Goal: Information Seeking & Learning: Learn about a topic

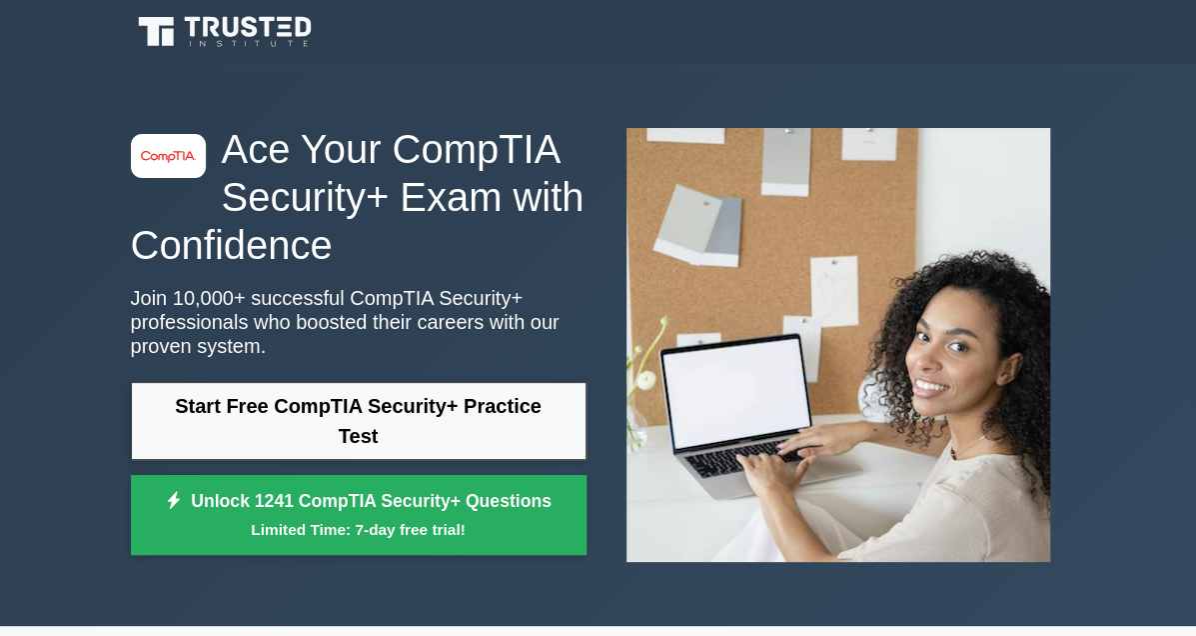
click at [154, 424] on link "Start Free CompTIA Security+ Practice Test" at bounding box center [359, 421] width 456 height 78
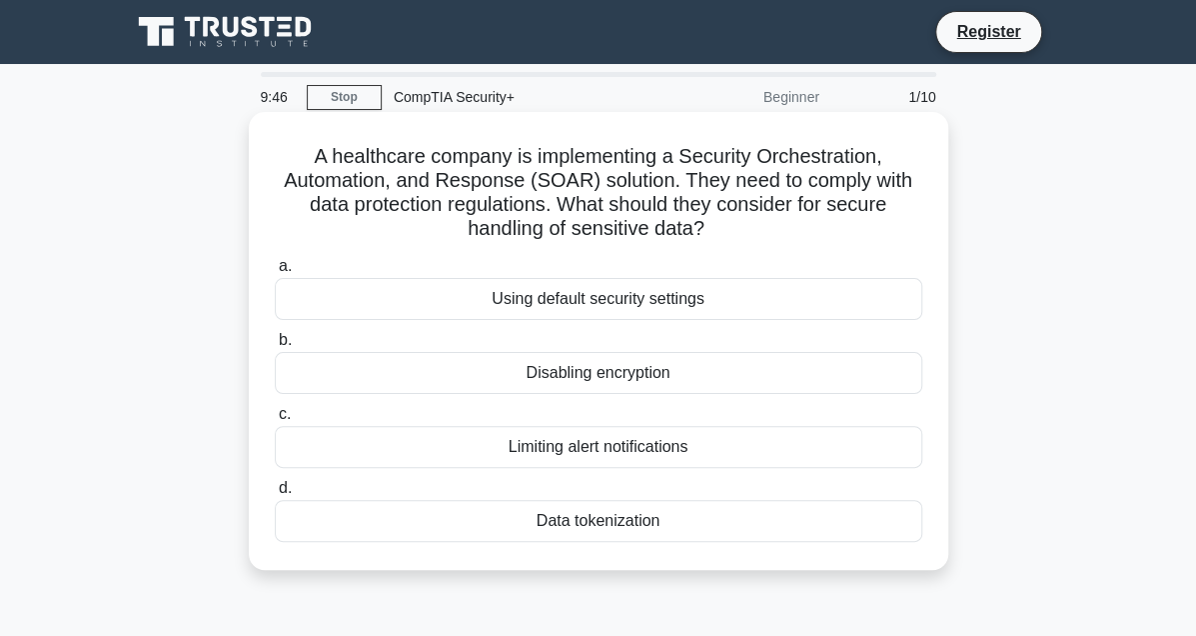
click at [482, 522] on div "Data tokenization" at bounding box center [599, 521] width 648 height 42
click at [275, 495] on input "d. Data tokenization" at bounding box center [275, 488] width 0 height 13
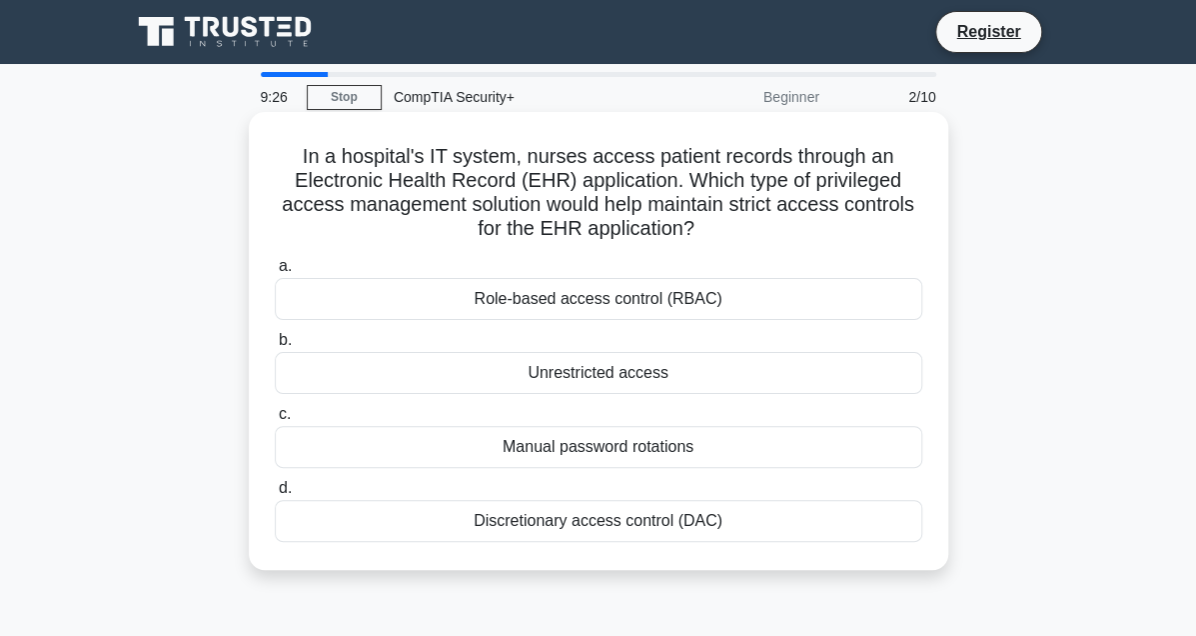
click at [463, 297] on div "Role-based access control (RBAC)" at bounding box center [599, 299] width 648 height 42
click at [275, 273] on input "a. Role-based access control (RBAC)" at bounding box center [275, 266] width 0 height 13
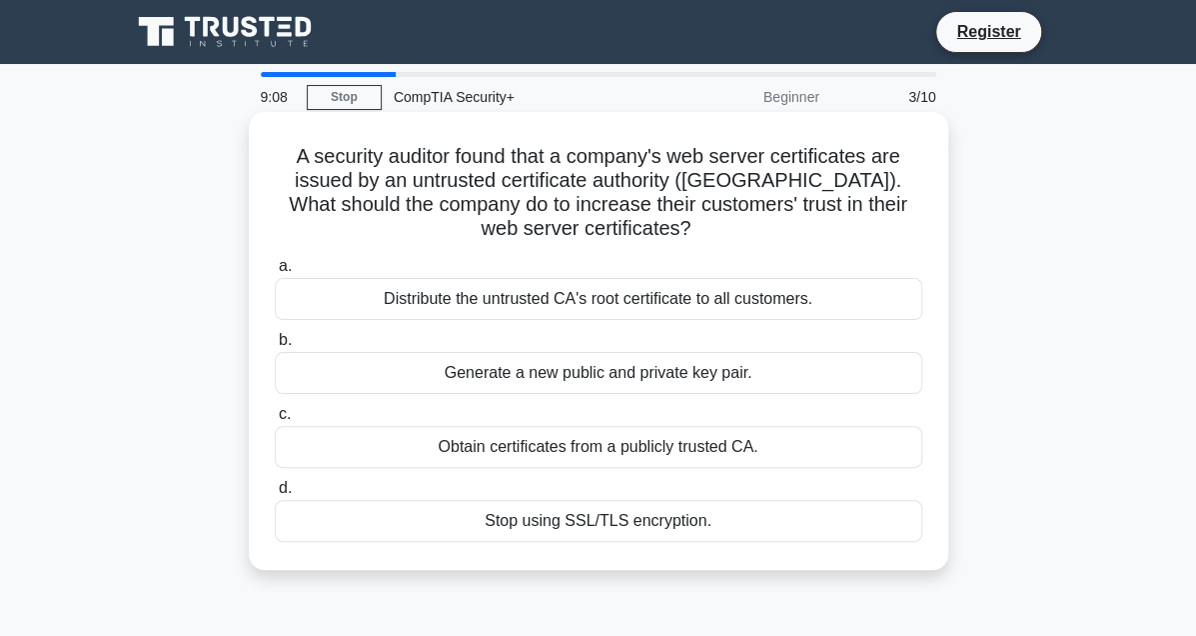
click at [421, 441] on div "Obtain certificates from a publicly trusted CA." at bounding box center [599, 447] width 648 height 42
click at [275, 421] on input "c. Obtain certificates from a publicly trusted CA." at bounding box center [275, 414] width 0 height 13
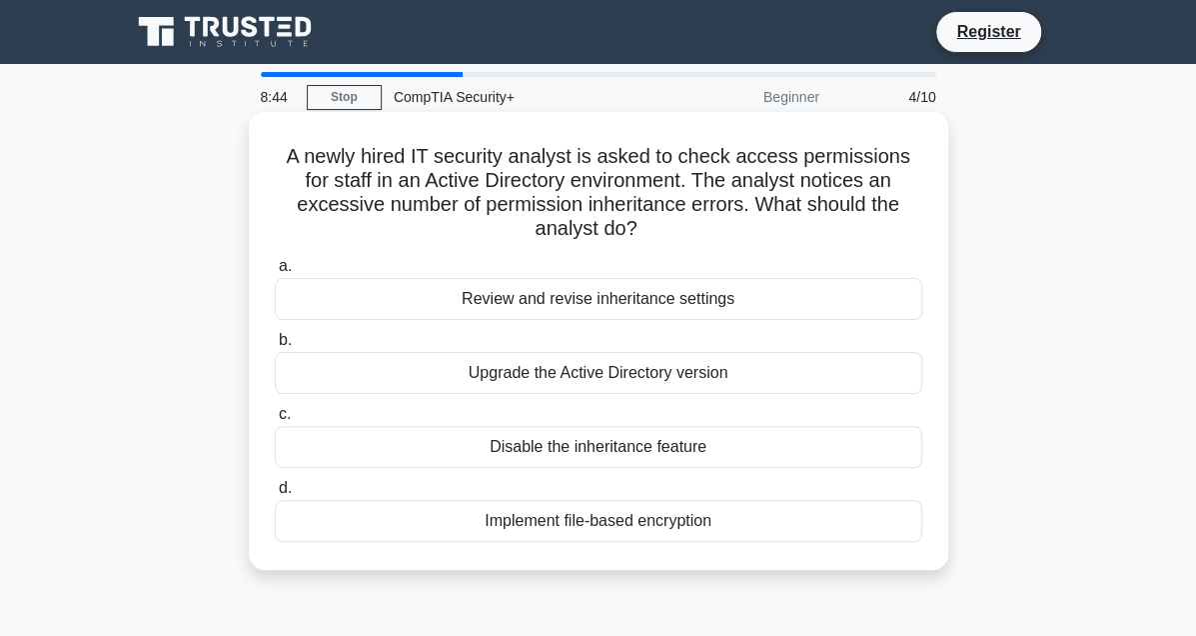
click at [421, 303] on div "Review and revise inheritance settings" at bounding box center [599, 299] width 648 height 42
click at [275, 273] on input "a. Review and revise inheritance settings" at bounding box center [275, 266] width 0 height 13
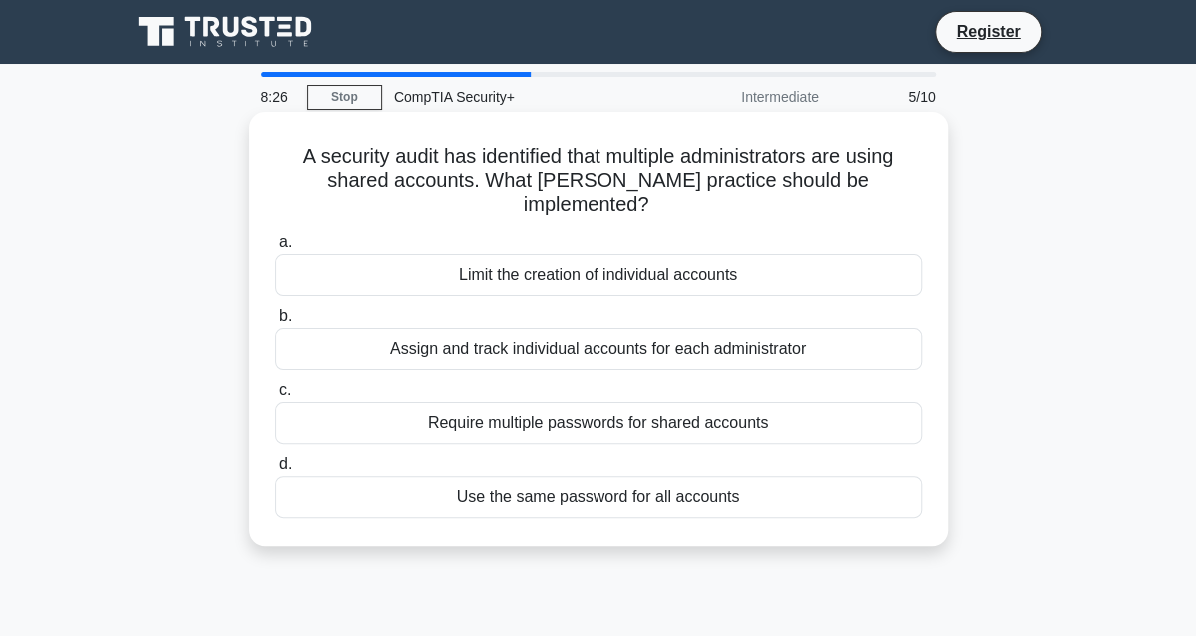
click at [421, 402] on div "Require multiple passwords for shared accounts" at bounding box center [599, 423] width 648 height 42
click at [275, 389] on input "c. Require multiple passwords for shared accounts" at bounding box center [275, 390] width 0 height 13
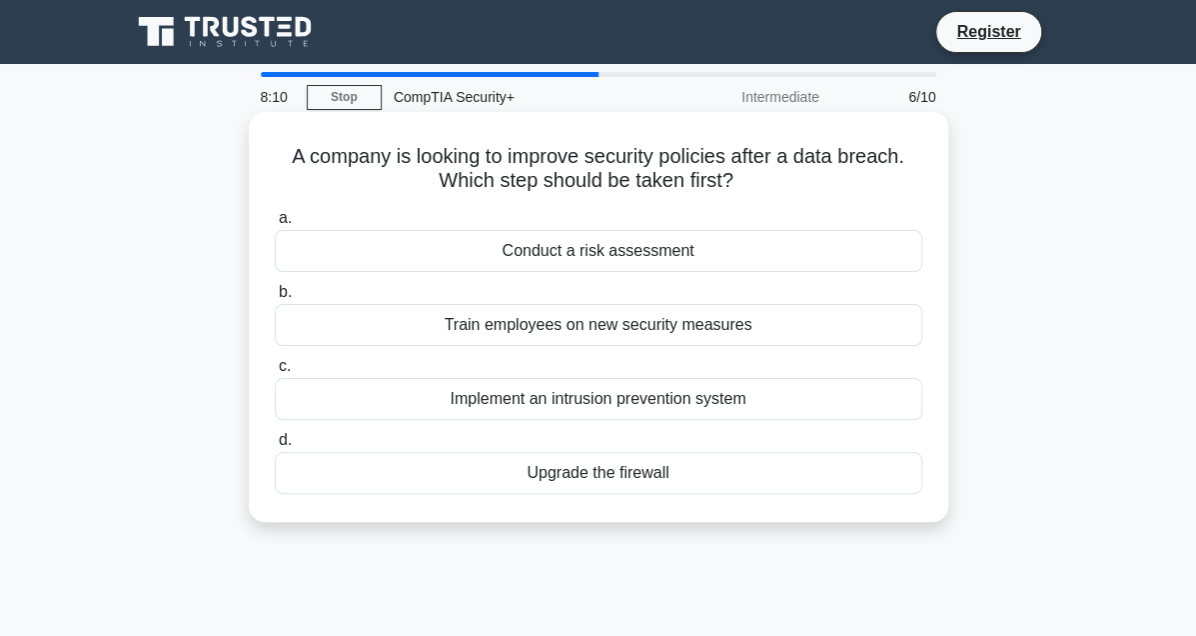
click at [383, 264] on div "Conduct a risk assessment" at bounding box center [599, 251] width 648 height 42
click at [275, 225] on input "a. Conduct a risk assessment" at bounding box center [275, 218] width 0 height 13
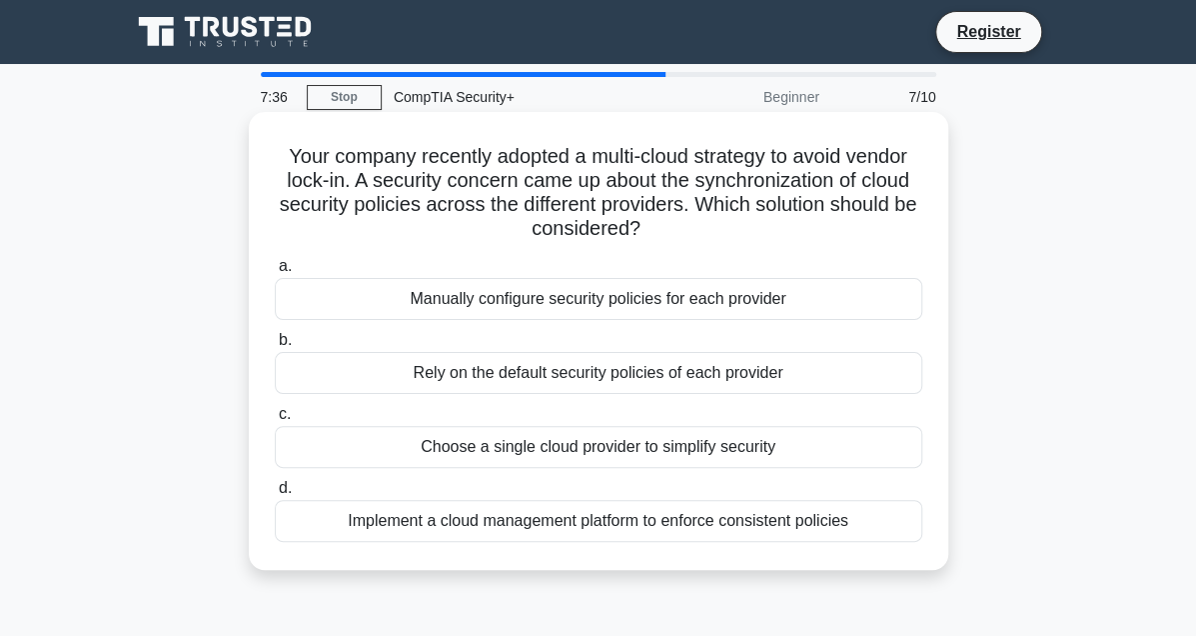
click at [478, 533] on div "Implement a cloud management platform to enforce consistent policies" at bounding box center [599, 521] width 648 height 42
click at [275, 495] on input "d. Implement a cloud management platform to enforce consistent policies" at bounding box center [275, 488] width 0 height 13
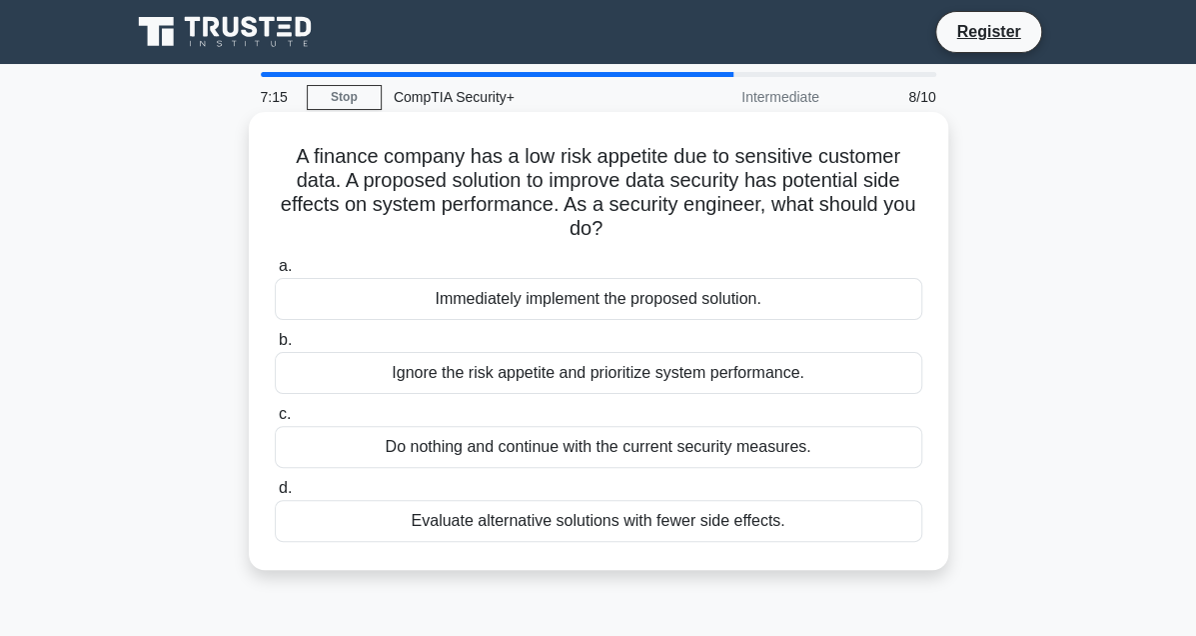
click at [507, 528] on div "Evaluate alternative solutions with fewer side effects." at bounding box center [599, 521] width 648 height 42
click at [275, 495] on input "d. Evaluate alternative solutions with fewer side effects." at bounding box center [275, 488] width 0 height 13
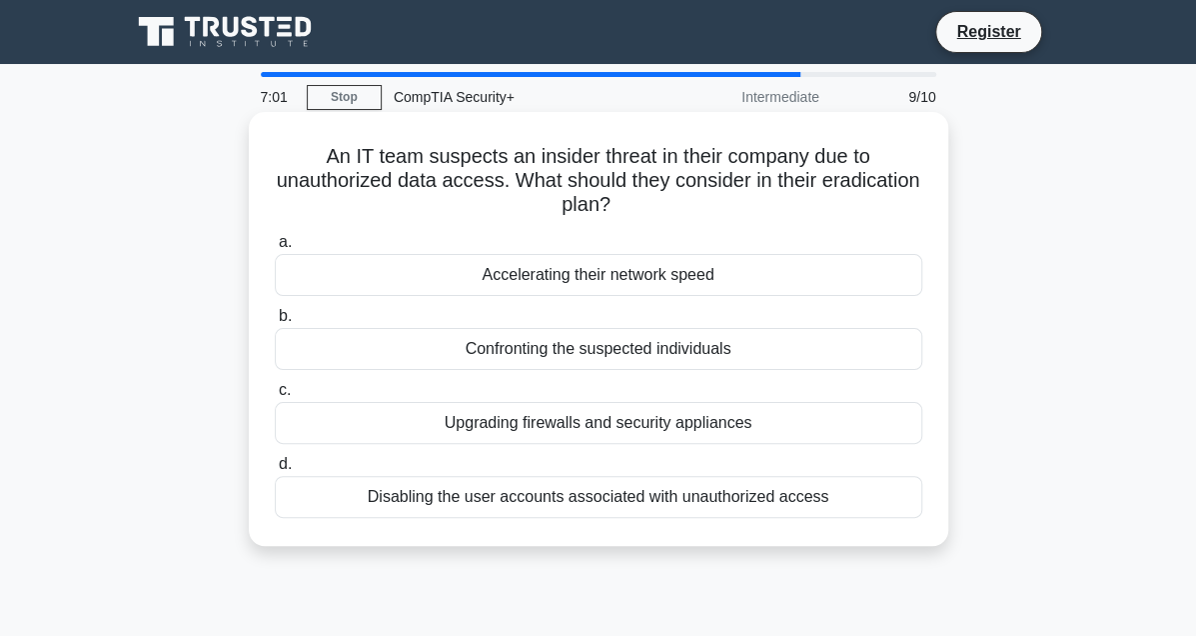
click at [575, 497] on div "Disabling the user accounts associated with unauthorized access" at bounding box center [599, 497] width 648 height 42
click at [275, 471] on input "d. Disabling the user accounts associated with unauthorized access" at bounding box center [275, 464] width 0 height 13
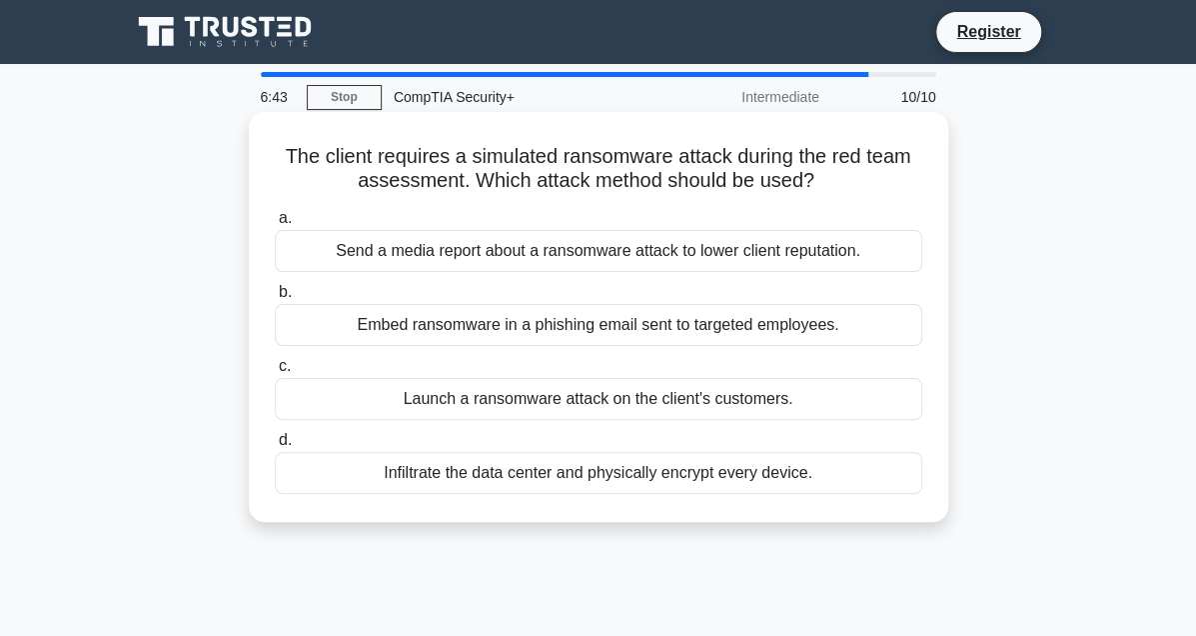
click at [395, 312] on div "Embed ransomware in a phishing email sent to targeted employees." at bounding box center [599, 325] width 648 height 42
click at [275, 299] on input "b. Embed ransomware in a phishing email sent to targeted employees." at bounding box center [275, 292] width 0 height 13
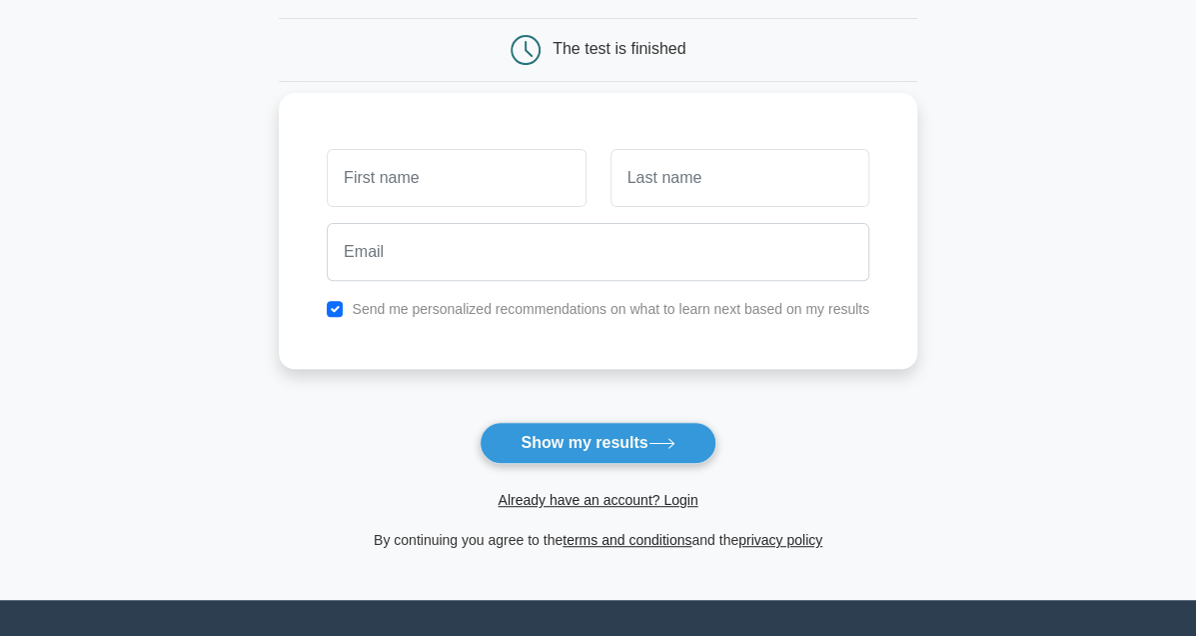
scroll to position [199, 0]
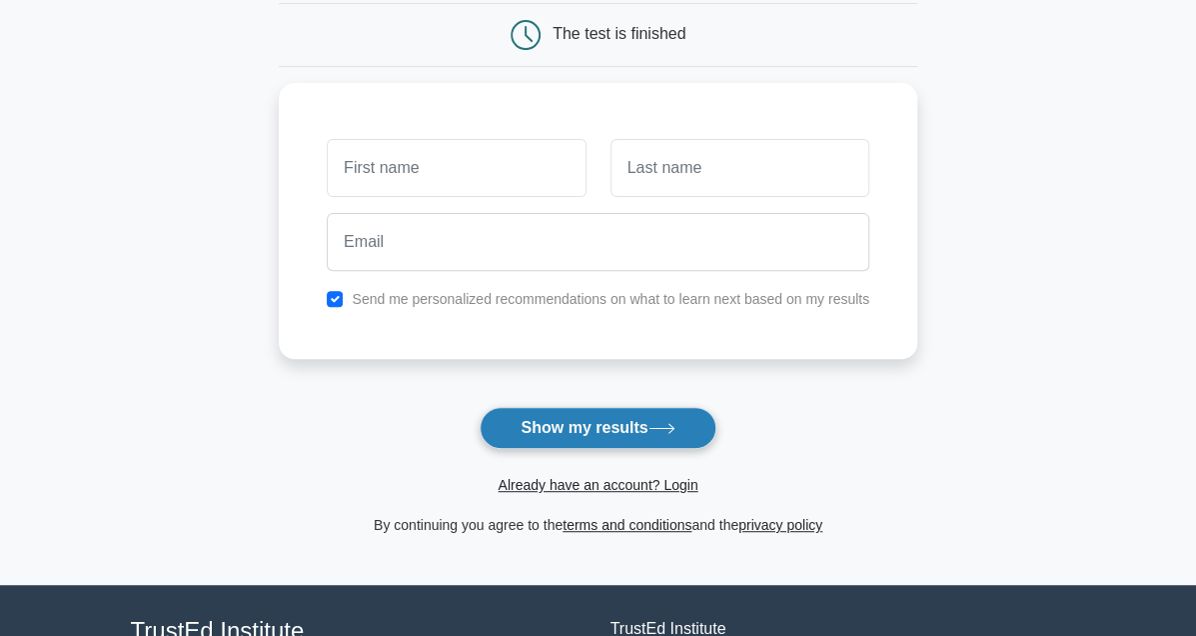
click at [593, 444] on button "Show my results" at bounding box center [598, 428] width 236 height 42
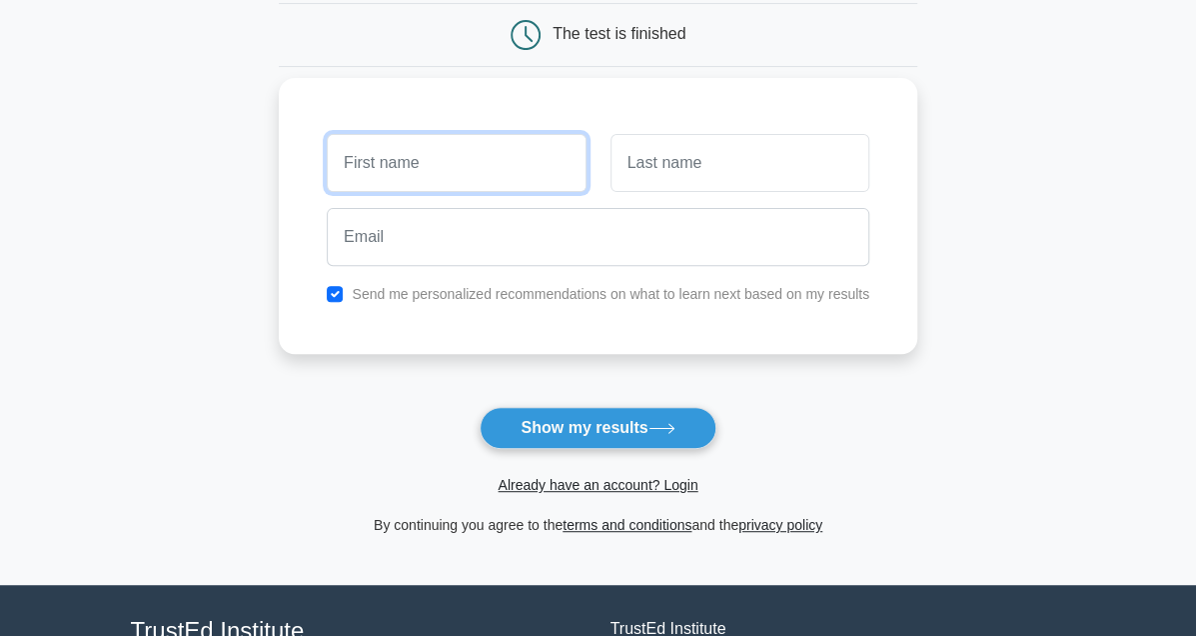
click at [425, 177] on input "text" at bounding box center [456, 163] width 259 height 58
type input "rahul"
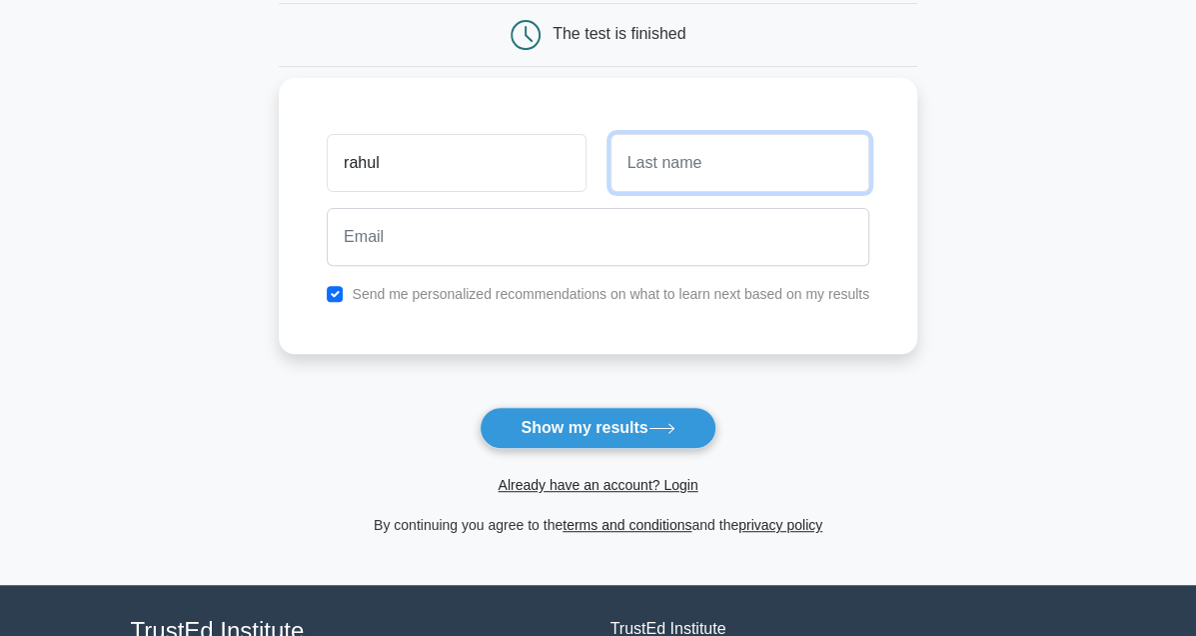
click at [743, 172] on input "text" at bounding box center [740, 163] width 259 height 58
type input "mishra"
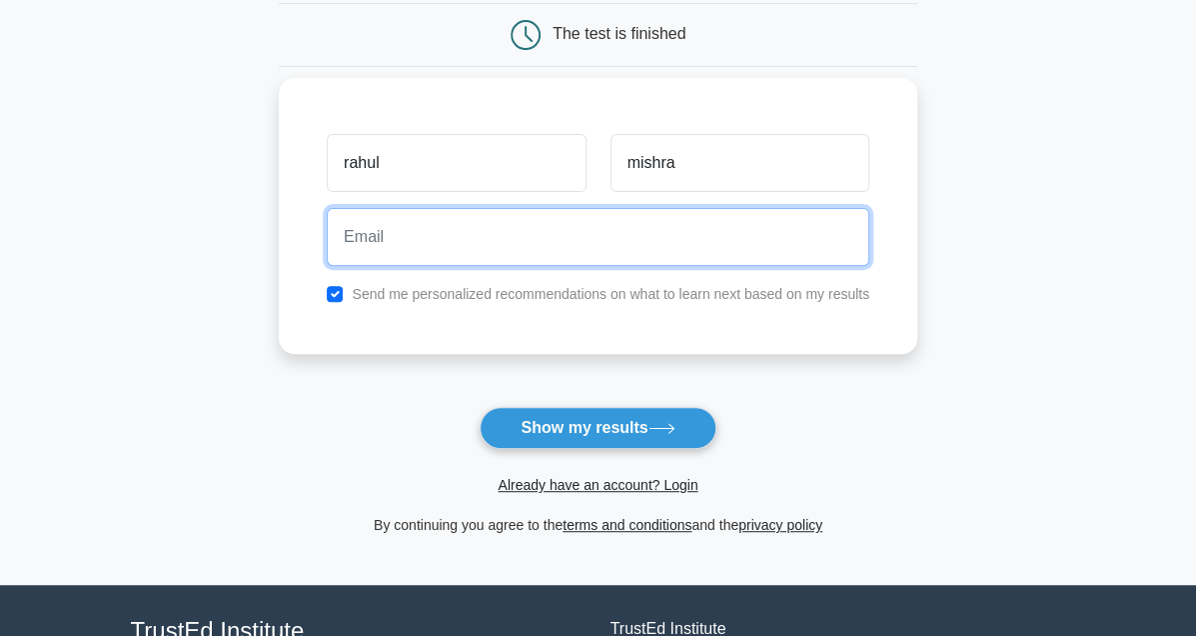
click at [581, 232] on input "email" at bounding box center [598, 237] width 543 height 58
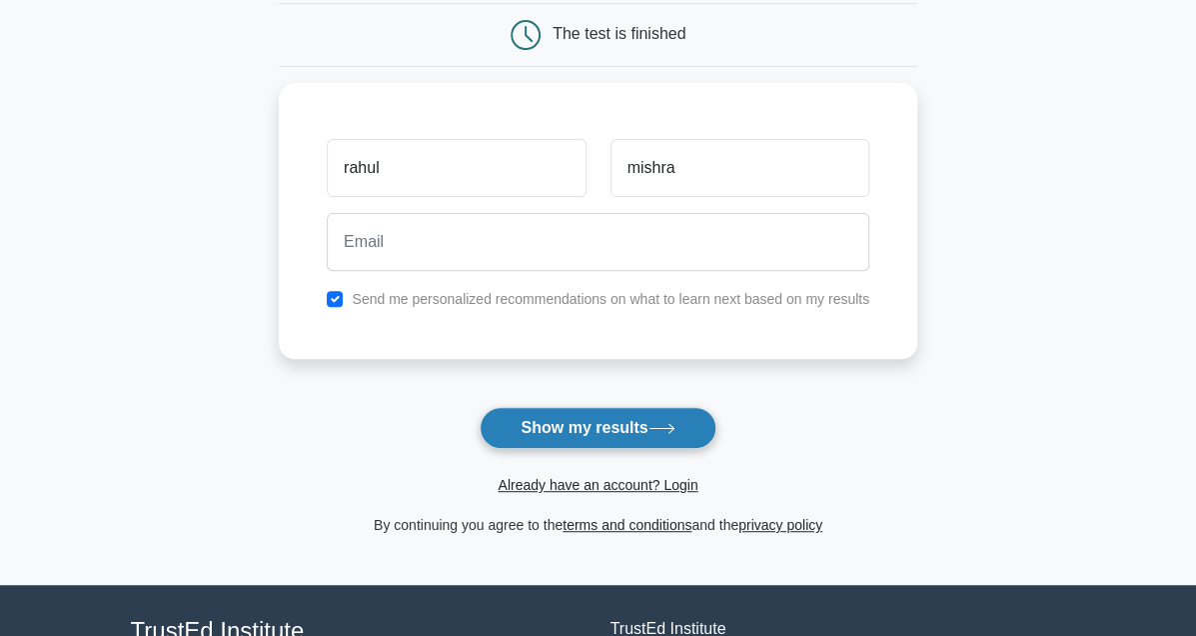
click at [517, 416] on button "Show my results" at bounding box center [598, 428] width 236 height 42
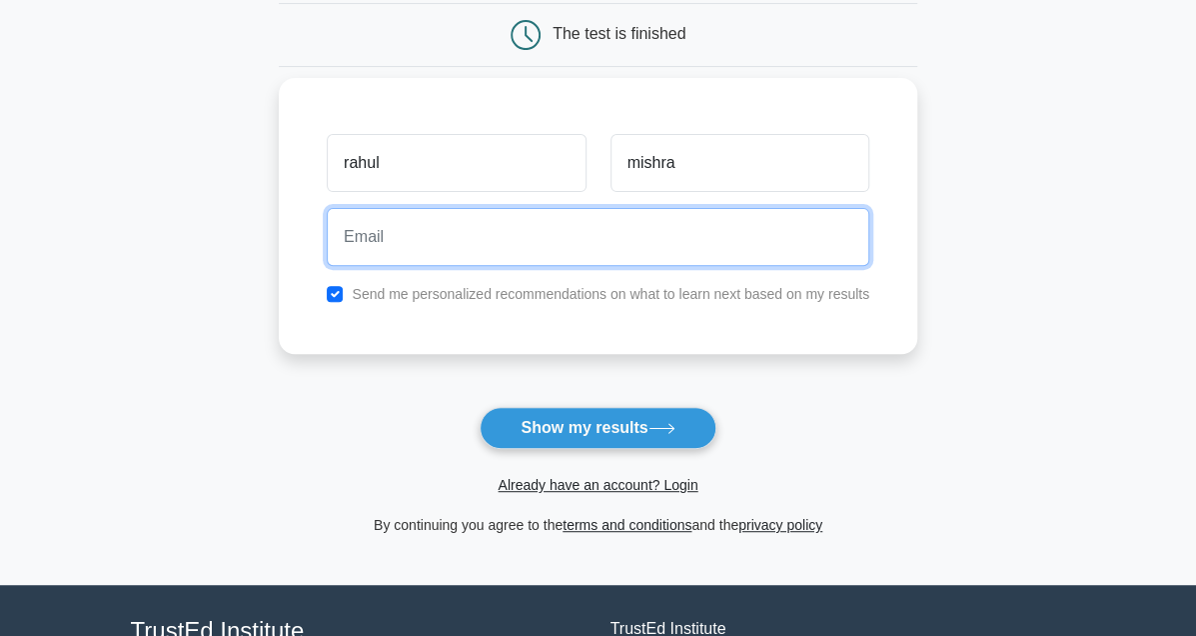
paste input "[EMAIL_ADDRESS][DOMAIN_NAME]"
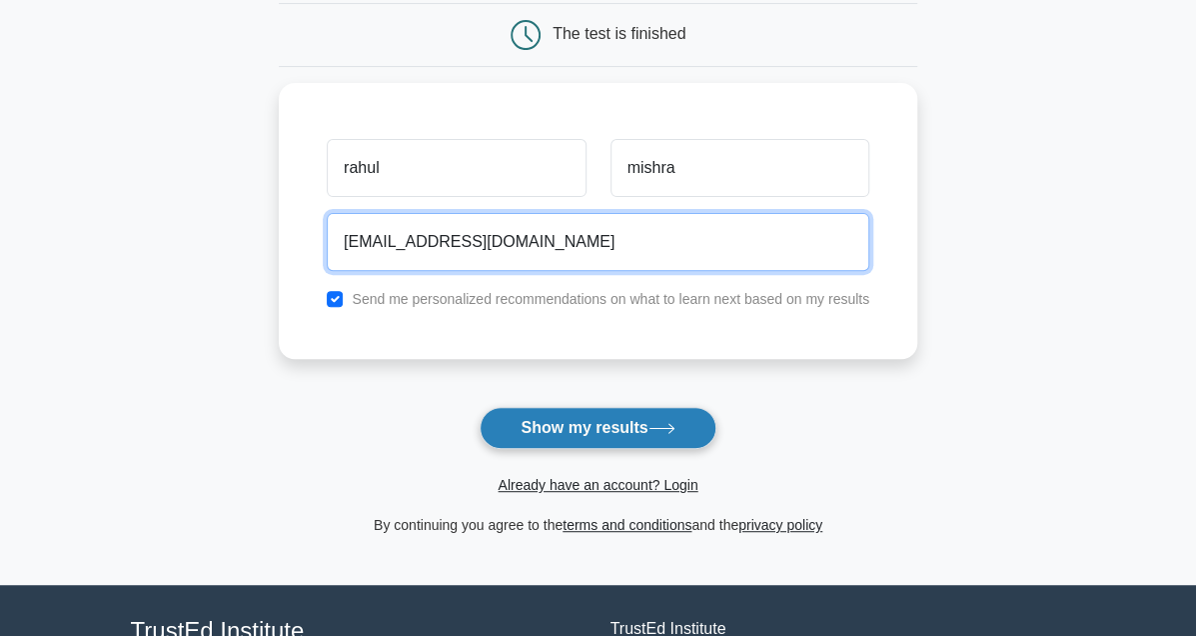
type input "[EMAIL_ADDRESS][DOMAIN_NAME]"
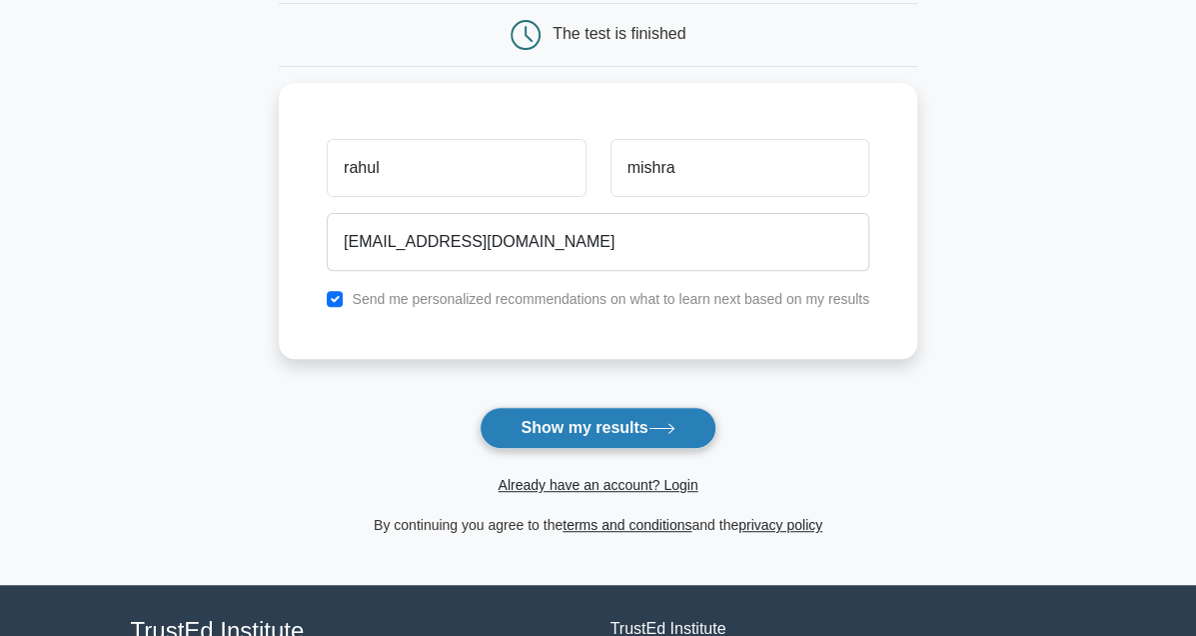
click at [606, 425] on button "Show my results" at bounding box center [598, 428] width 236 height 42
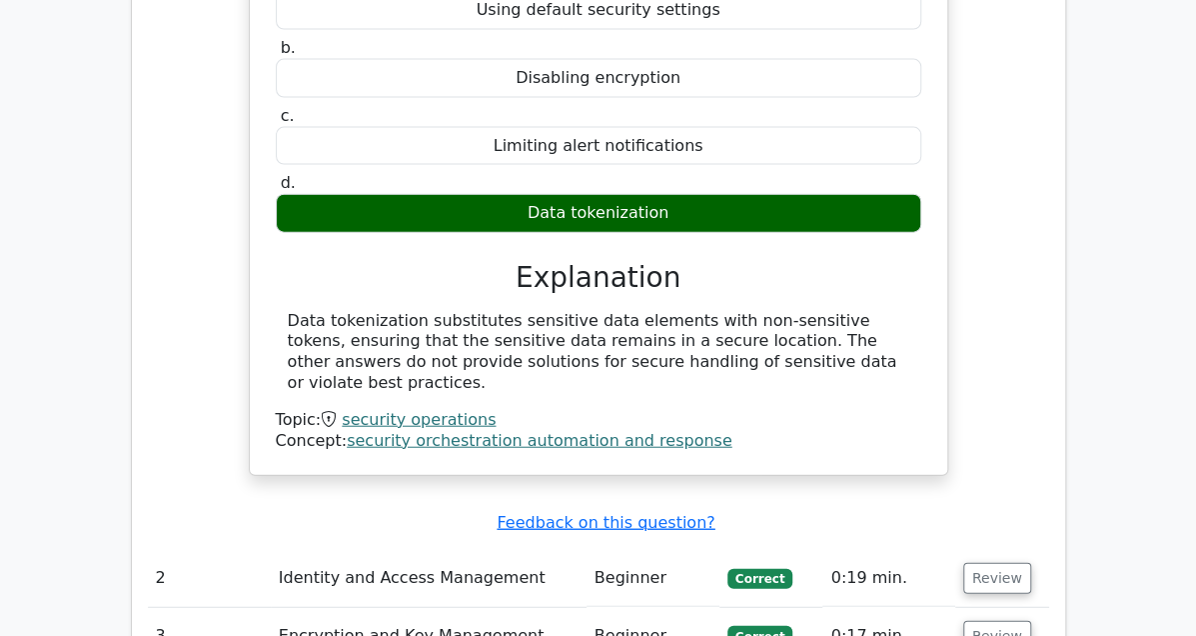
scroll to position [2298, 0]
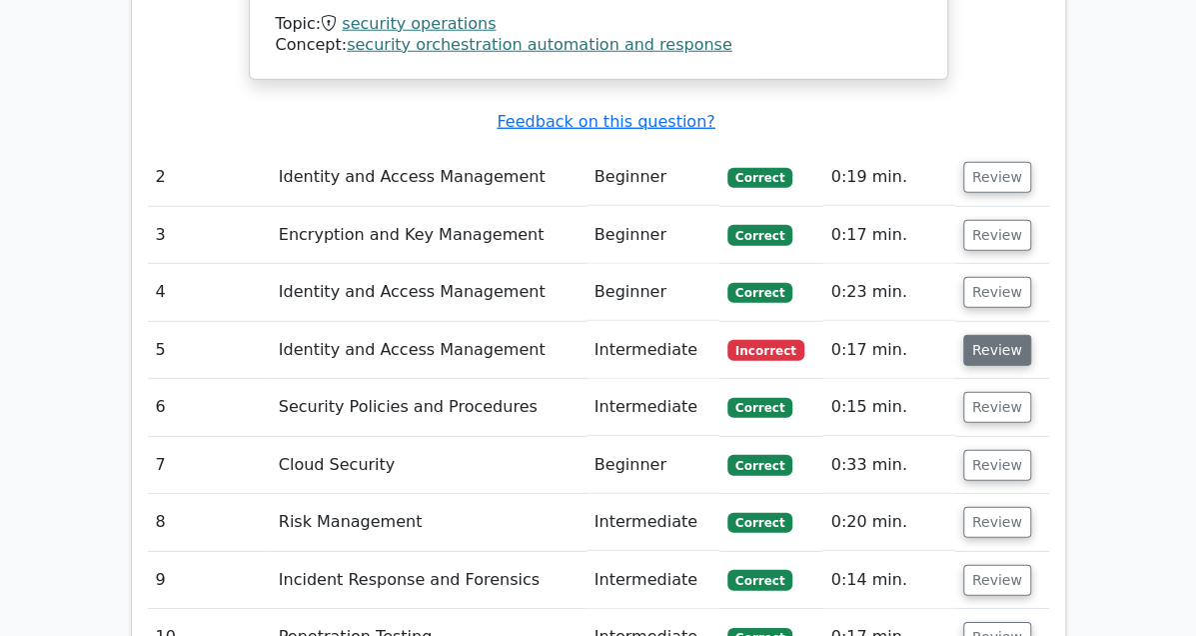
click at [1031, 335] on button "Review" at bounding box center [997, 350] width 68 height 31
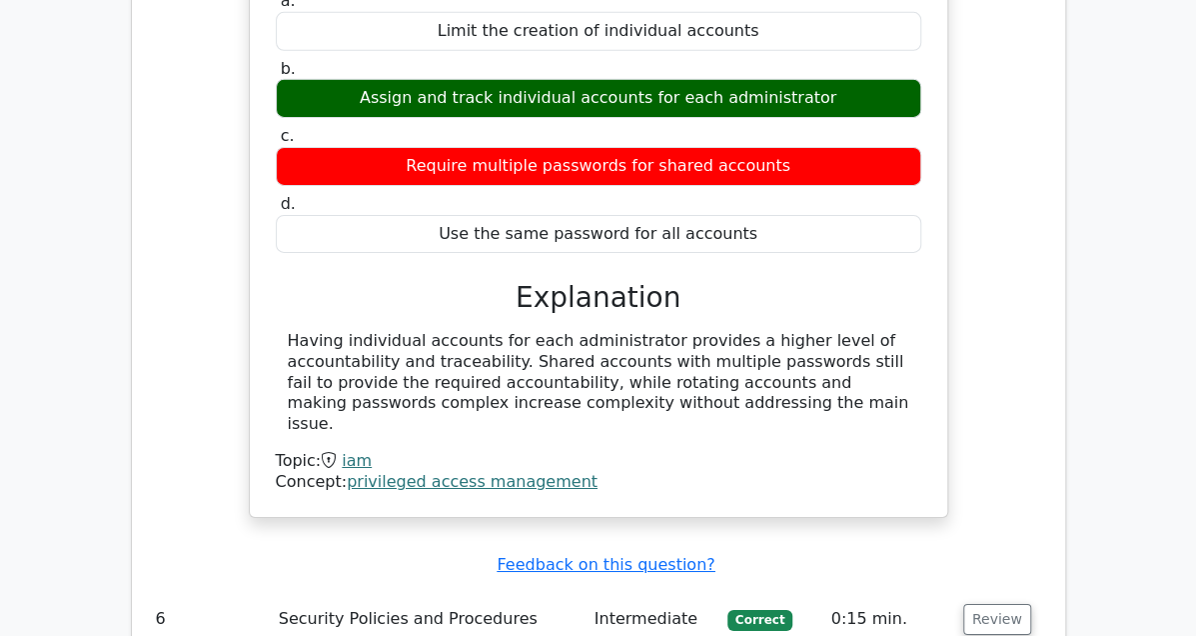
scroll to position [3097, 0]
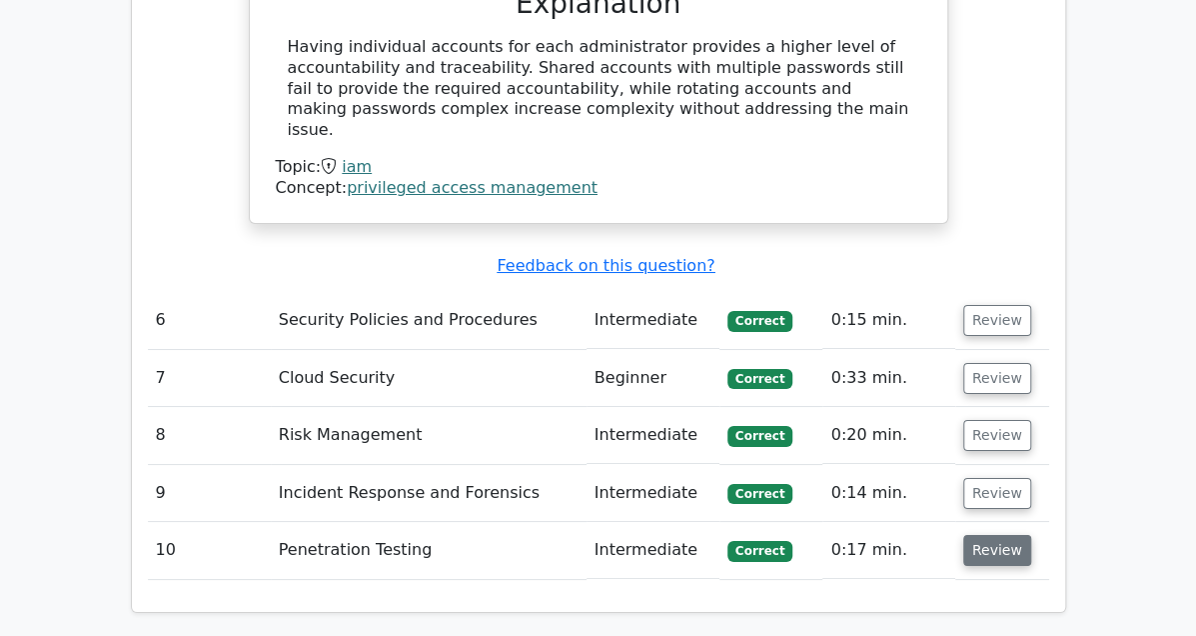
click at [1031, 535] on button "Review" at bounding box center [997, 550] width 68 height 31
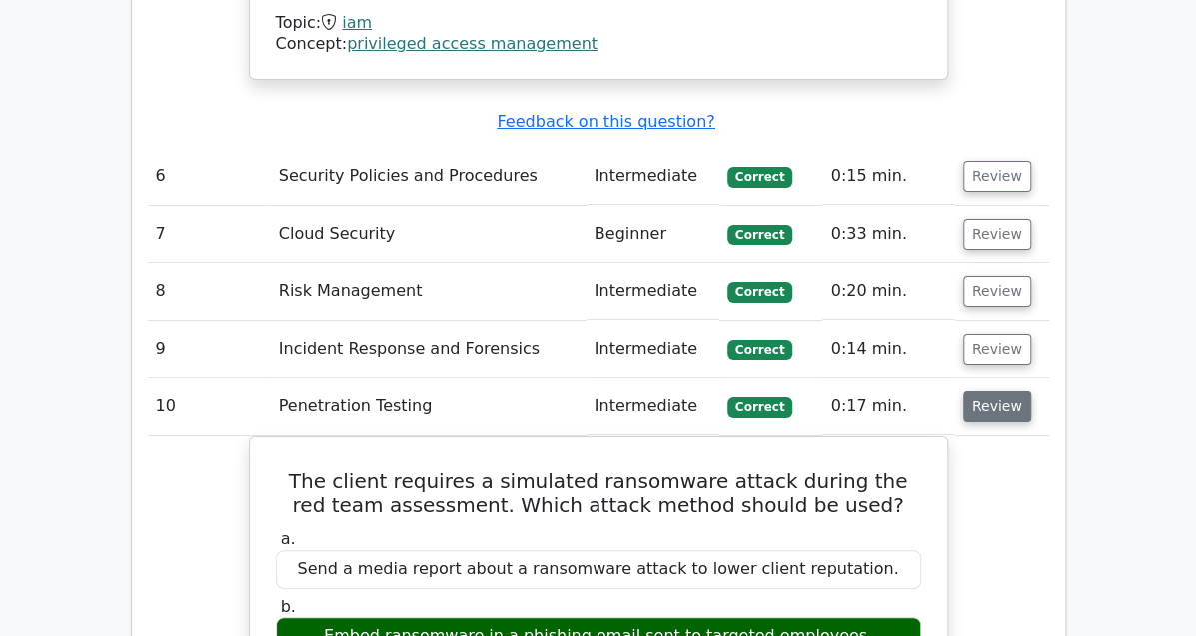
scroll to position [3197, 0]
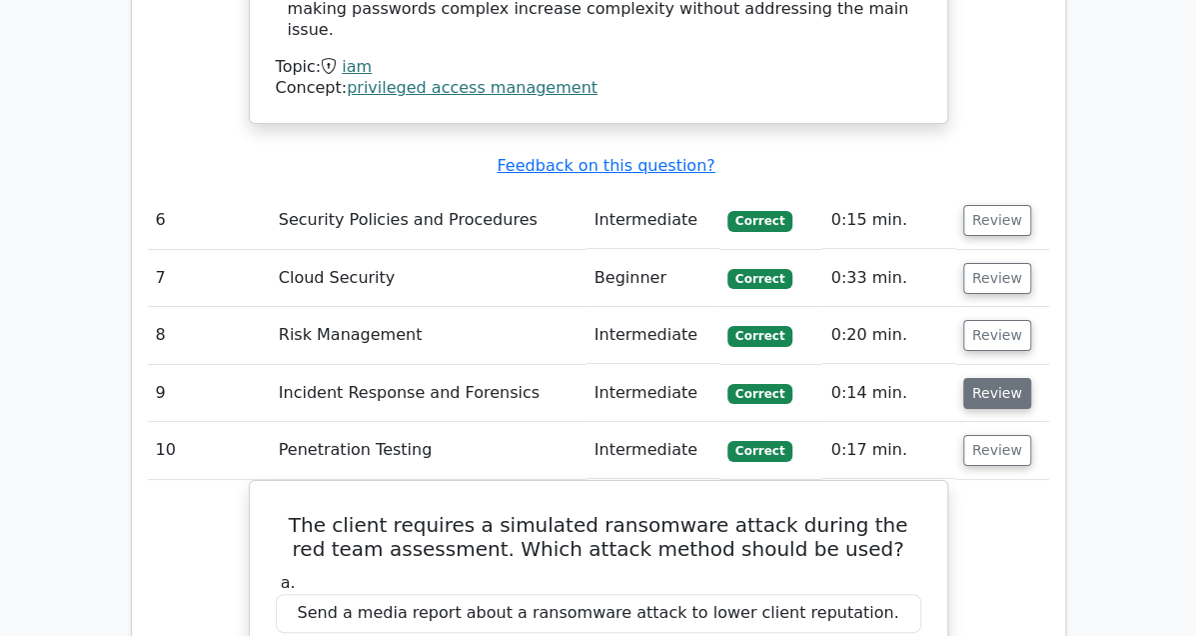
click at [1031, 378] on button "Review" at bounding box center [997, 393] width 68 height 31
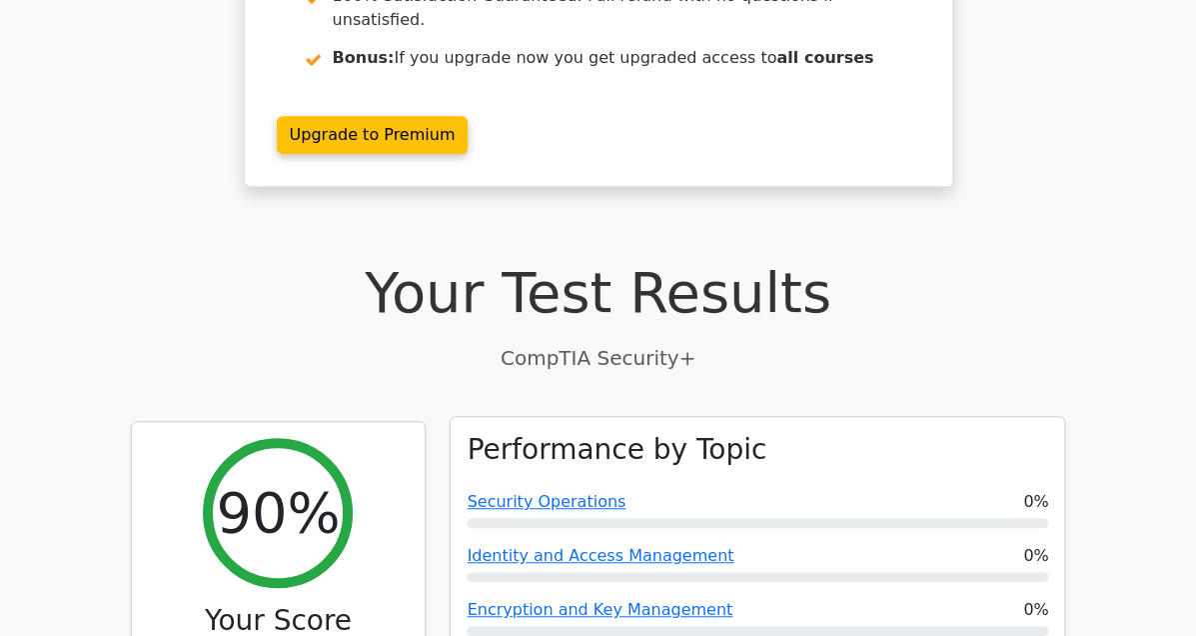
scroll to position [600, 0]
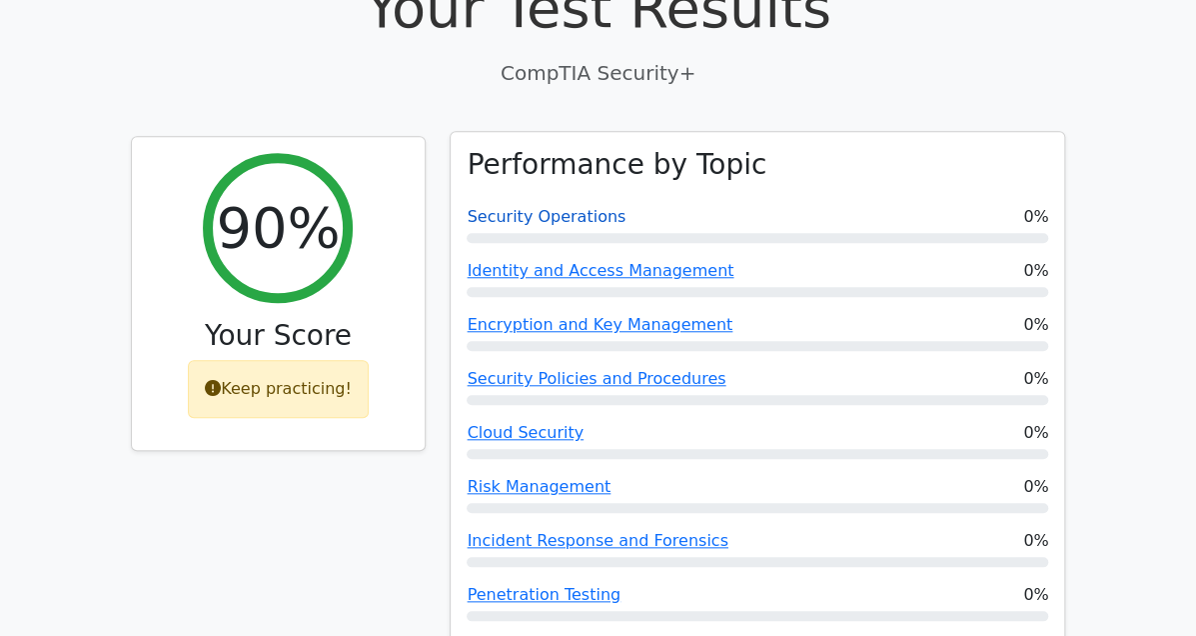
click at [551, 207] on link "Security Operations" at bounding box center [546, 216] width 159 height 19
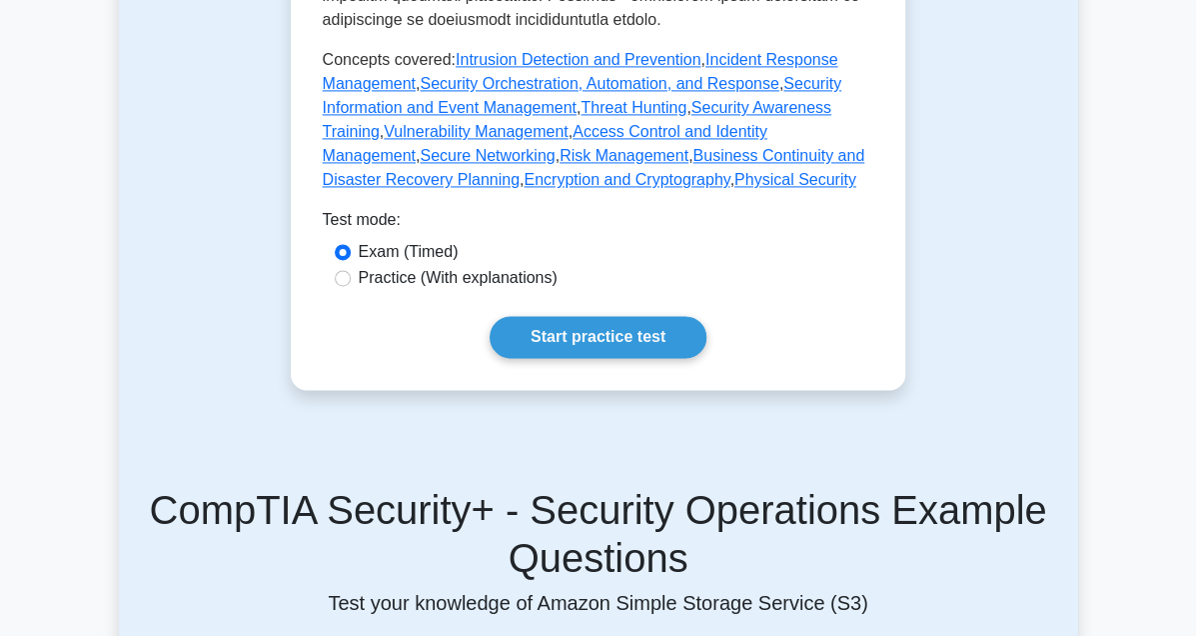
scroll to position [1099, 0]
